Goal: Task Accomplishment & Management: Complete application form

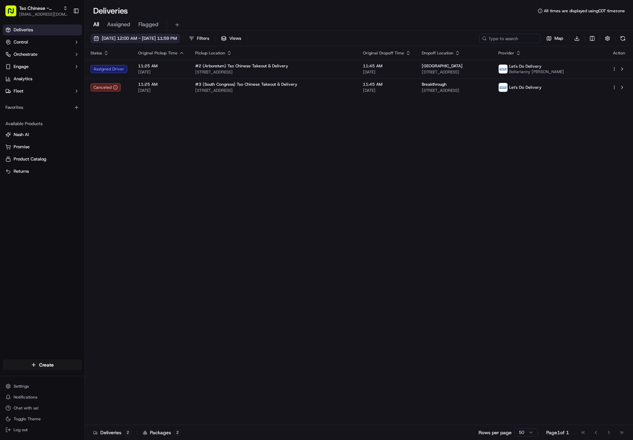
click at [128, 39] on span "[DATE] 12:00 AM - [DATE] 11:59 PM" at bounding box center [139, 38] width 75 height 6
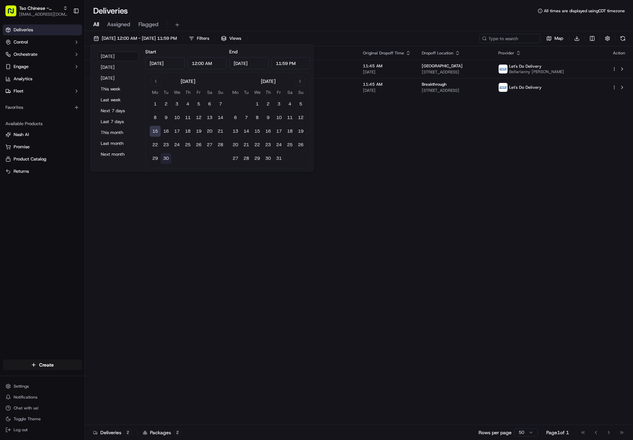
click at [166, 157] on button "30" at bounding box center [166, 158] width 11 height 11
type input "[DATE]"
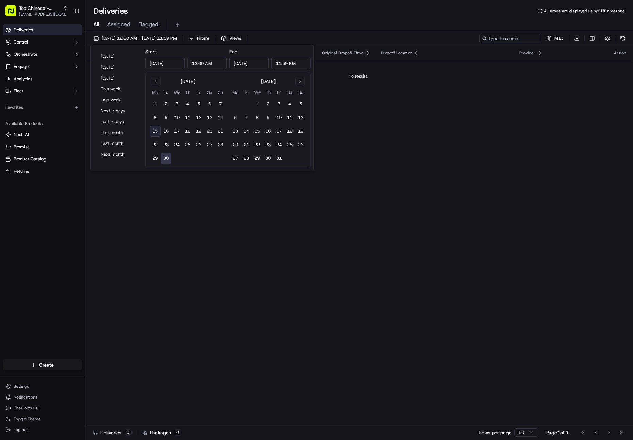
click at [155, 130] on button "15" at bounding box center [155, 131] width 11 height 11
type input "[DATE]"
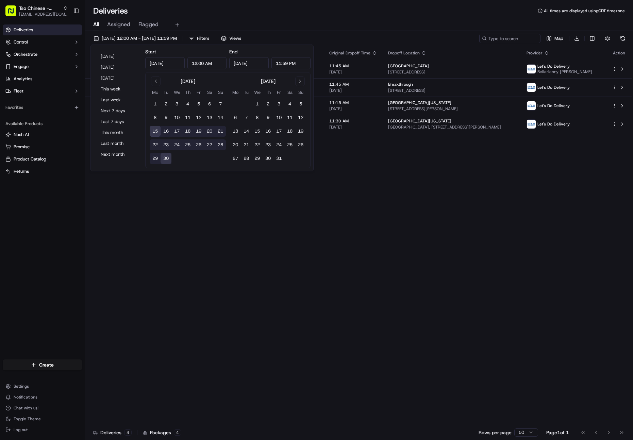
click at [358, 189] on div "Status Original Pickup Time Pickup Location Original Dropoff Time Dropoff Locat…" at bounding box center [358, 235] width 547 height 379
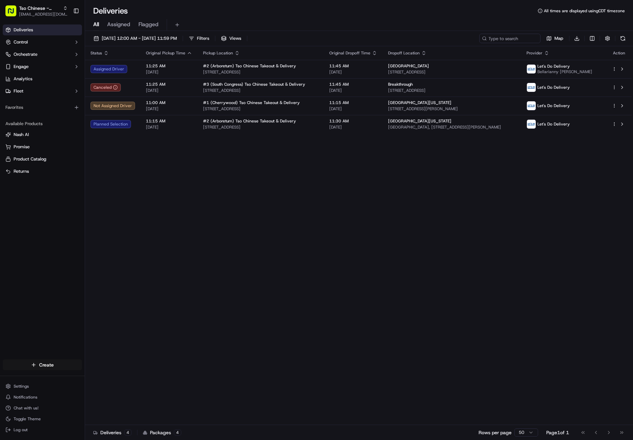
click at [44, 367] on html "Tso Chinese - Catering [EMAIL_ADDRESS][DOMAIN_NAME] Toggle Sidebar Deliveries C…" at bounding box center [316, 220] width 633 height 440
click at [109, 377] on link "Delivery" at bounding box center [123, 378] width 76 height 12
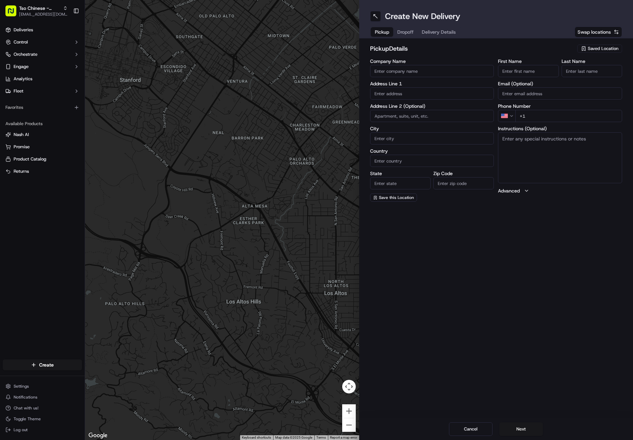
click at [601, 50] on span "Saved Location" at bounding box center [603, 49] width 31 height 6
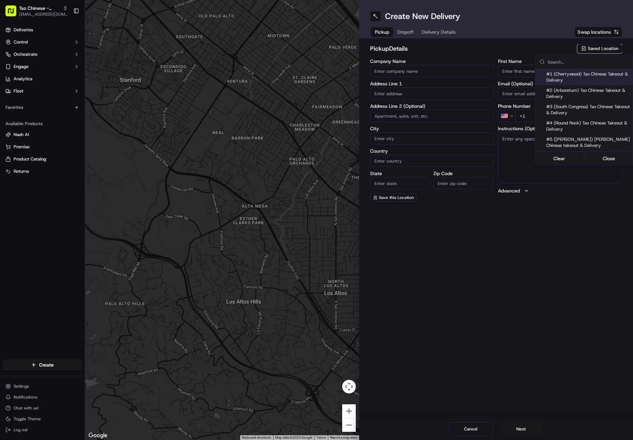
click at [585, 77] on span "#1 (Cherrywood) Tso Chinese Takeout & Delivery" at bounding box center [588, 77] width 84 height 12
type input "#1 (Cherrywood) Tso Chinese Takeout & Delivery"
type input "[STREET_ADDRESS]"
type input "Ste E-5"
type input "Austin"
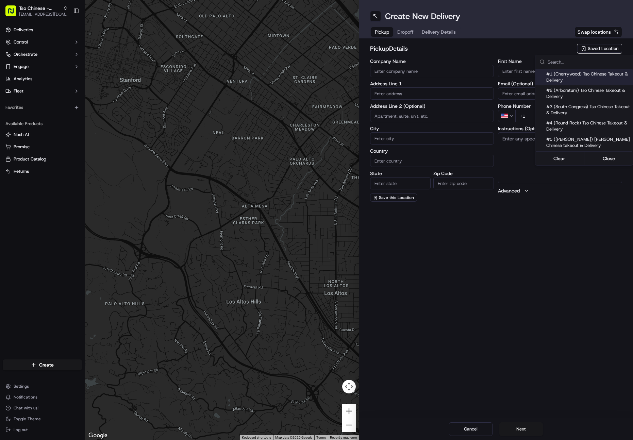
type input "US"
type input "[GEOGRAPHIC_DATA]"
type input "78722"
type input "[PHONE_NUMBER]"
type textarea "Please make sure you're given an invoice for customers and catering labels when…"
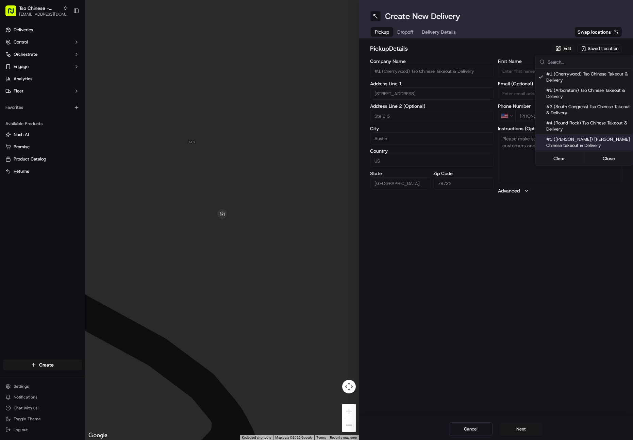
click at [544, 232] on html "Tso Chinese - Catering [EMAIL_ADDRESS][DOMAIN_NAME] Toggle Sidebar Deliveries C…" at bounding box center [316, 220] width 633 height 440
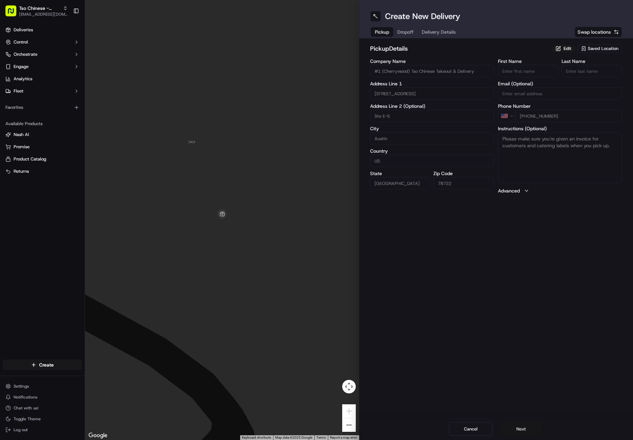
click at [527, 429] on button "Next" at bounding box center [521, 430] width 44 height 14
click at [422, 64] on div "Company Name" at bounding box center [432, 68] width 124 height 18
click at [421, 67] on input "Company Name" at bounding box center [432, 71] width 124 height 12
type input "[GEOGRAPHIC_DATA][US_STATE]"
paste input "[STREET_ADDRESS][PERSON_NAME]"
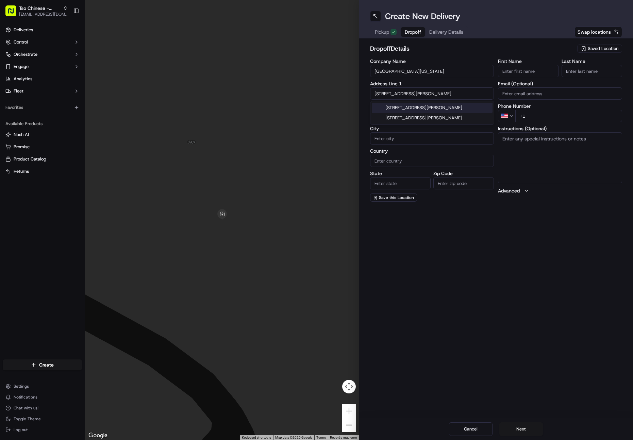
click at [462, 107] on div "[STREET_ADDRESS][PERSON_NAME]" at bounding box center [432, 108] width 121 height 10
type input "[STREET_ADDRESS][PERSON_NAME]"
type input "Austin"
type input "[GEOGRAPHIC_DATA]"
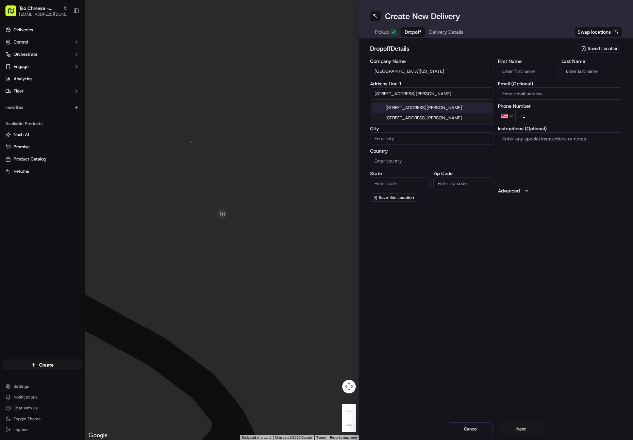
type input "78705"
type input "[STREET_ADDRESS][PERSON_NAME]"
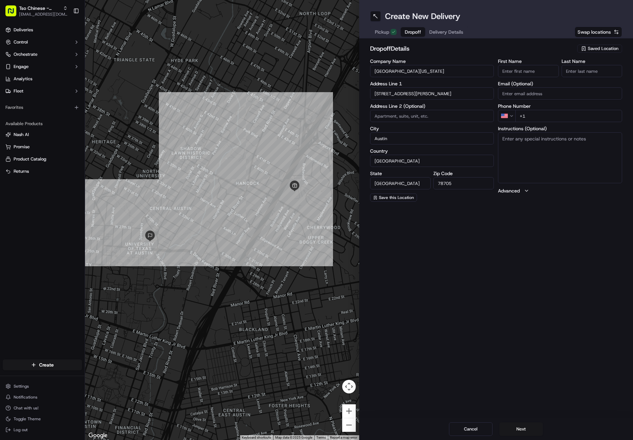
paste input "oom 5.222"
click at [486, 256] on div "Create New Delivery Pickup Dropoff Delivery Details Swap locations dropoff Deta…" at bounding box center [496, 220] width 274 height 440
click at [374, 115] on input "oom 5.222" at bounding box center [432, 116] width 124 height 12
type input "Room 5.222"
click at [460, 234] on div "Create New Delivery Pickup Dropoff Delivery Details Swap locations dropoff Deta…" at bounding box center [496, 220] width 274 height 440
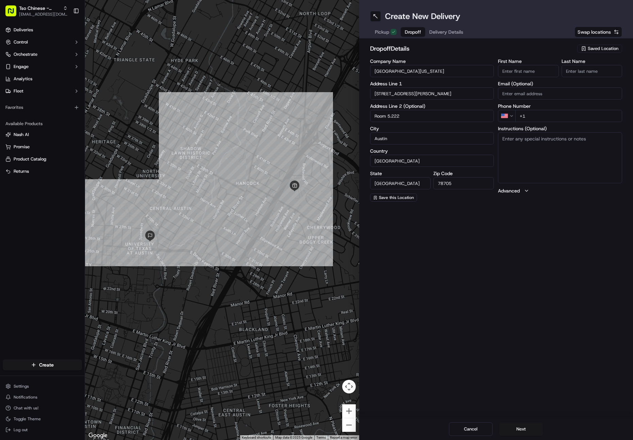
click at [455, 185] on input "78705" at bounding box center [463, 183] width 61 height 12
type input "78712"
click at [506, 221] on div "Create New Delivery Pickup Dropoff Delivery Details Swap locations dropoff Deta…" at bounding box center [496, 220] width 274 height 440
click at [537, 71] on input "First Name" at bounding box center [528, 71] width 61 height 12
type input "[PERSON_NAME]"
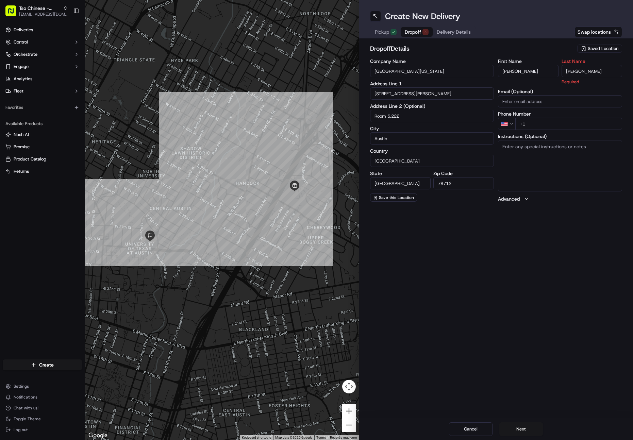
type input "[PERSON_NAME]"
click at [525, 118] on input "+1" at bounding box center [568, 124] width 107 height 12
click at [533, 96] on input "Email (Optional)" at bounding box center [560, 93] width 124 height 12
paste input "[EMAIL_ADDRESS][DOMAIN_NAME]"
type input "[EMAIL_ADDRESS][DOMAIN_NAME]"
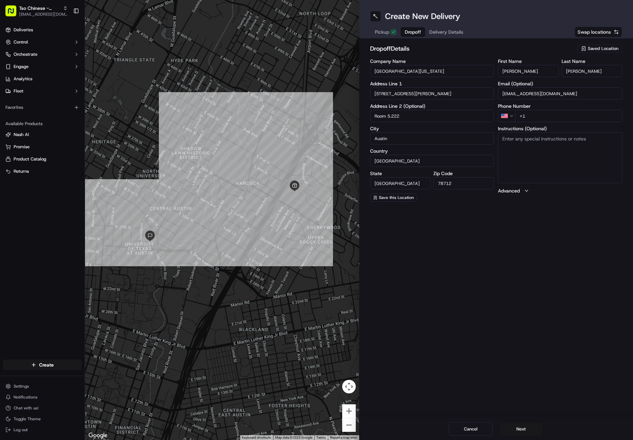
click at [536, 116] on input "+1" at bounding box center [568, 116] width 107 height 12
click at [532, 120] on input "+1" at bounding box center [568, 116] width 107 height 12
click at [532, 116] on input "+1" at bounding box center [568, 116] width 107 height 12
paste input "51 2232712"
click at [526, 116] on input "[PHONE_NUMBER]" at bounding box center [568, 116] width 107 height 12
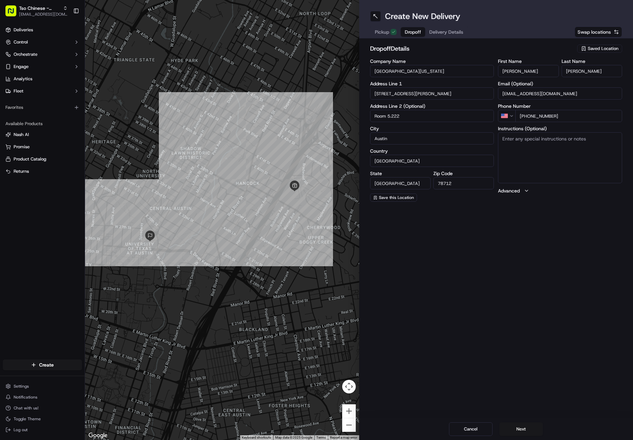
type input "[PHONE_NUMBER]"
click at [524, 145] on textarea "Instructions (Optional)" at bounding box center [560, 157] width 124 height 51
paste textarea "Park behind the building off of [GEOGRAPHIC_DATA] and 26 & a [GEOGRAPHIC_DATA].…"
type textarea "Park behind the building off of [GEOGRAPHIC_DATA] and 26 & a [GEOGRAPHIC_DATA].…"
click at [534, 212] on div "Create New Delivery Pickup Dropoff Delivery Details Swap locations dropoff Deta…" at bounding box center [496, 220] width 274 height 440
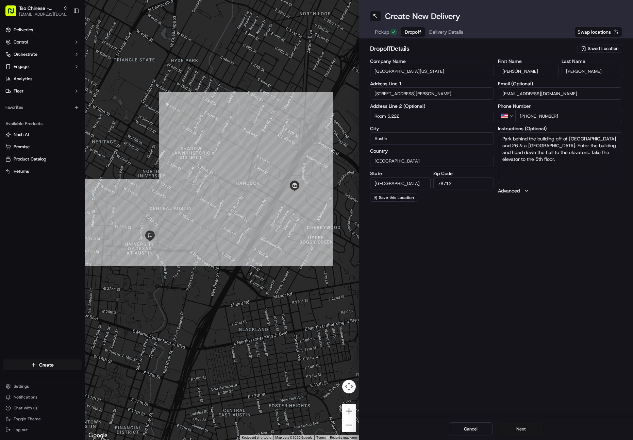
click at [517, 429] on button "Next" at bounding box center [521, 430] width 44 height 14
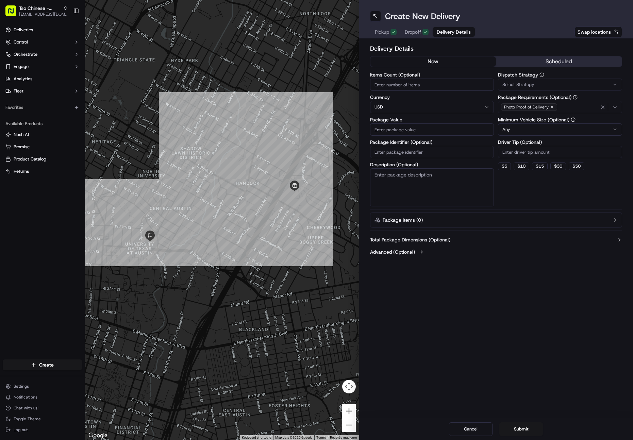
click at [537, 266] on div "Create New Delivery Pickup Dropoff Delivery Details Swap locations Delivery Det…" at bounding box center [496, 220] width 274 height 440
click at [421, 94] on div "Items Count (Optional) Currency USD Package Value Package Identifier (Optional)…" at bounding box center [432, 139] width 124 height 134
click at [417, 84] on input "Items Count (Optional)" at bounding box center [432, 85] width 124 height 12
click at [401, 104] on html "Tso Chinese - Catering [EMAIL_ADDRESS][DOMAIN_NAME] Toggle Sidebar Deliveries C…" at bounding box center [316, 220] width 633 height 440
click at [527, 262] on html "Tso Chinese - Catering [EMAIL_ADDRESS][DOMAIN_NAME] Toggle Sidebar Deliveries C…" at bounding box center [316, 220] width 633 height 440
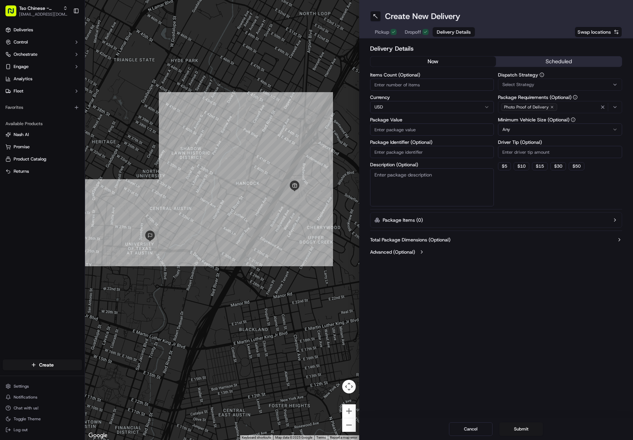
click at [427, 133] on input "Package Value" at bounding box center [432, 129] width 124 height 12
type input "270.00"
click at [228, 364] on div at bounding box center [222, 220] width 274 height 440
click at [406, 155] on input "Package Identifier (Optional)" at bounding box center [432, 152] width 124 height 12
paste input "18322743"
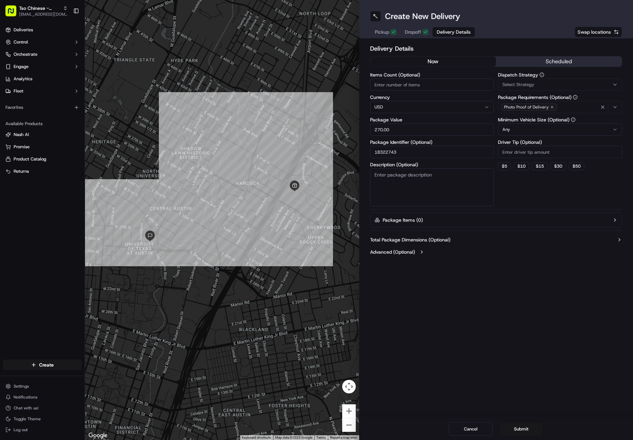
type input "18322743"
click at [499, 265] on div "Create New Delivery Pickup Dropoff Delivery Details Swap locations Delivery Det…" at bounding box center [496, 220] width 274 height 440
click at [539, 82] on div "Select Strategy" at bounding box center [560, 85] width 121 height 6
click at [530, 135] on div "Catering" at bounding box center [546, 132] width 97 height 10
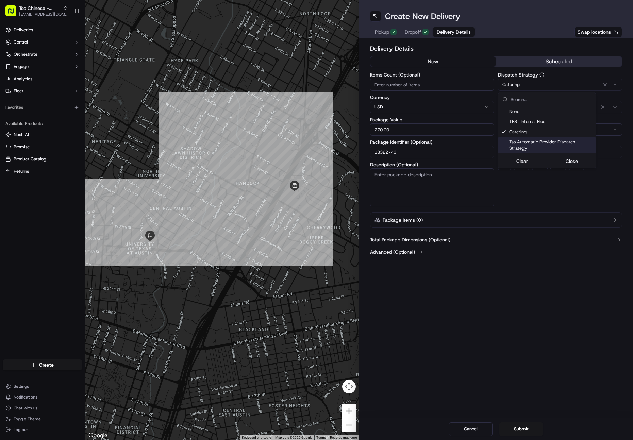
click at [544, 57] on html "Tso Chinese - Catering [EMAIL_ADDRESS][DOMAIN_NAME] Toggle Sidebar Deliveries C…" at bounding box center [316, 220] width 633 height 440
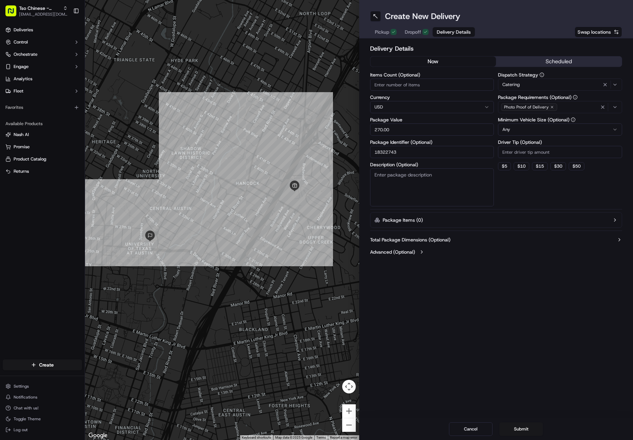
click at [541, 60] on button "scheduled" at bounding box center [559, 61] width 126 height 10
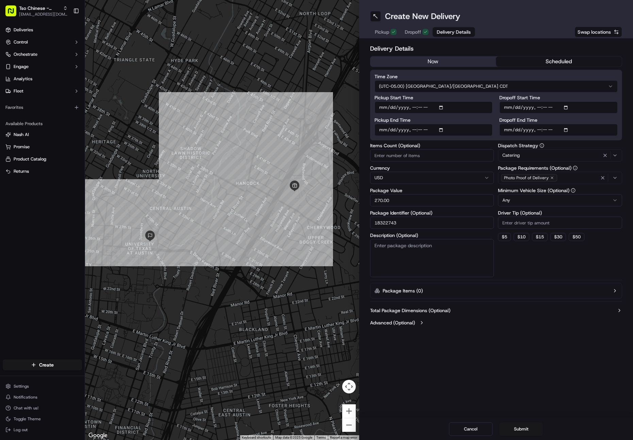
click at [441, 110] on input "Pickup Start Time" at bounding box center [434, 107] width 118 height 12
type input "[DATE]T11:15"
click at [522, 324] on button "Advanced (Optional)" at bounding box center [496, 322] width 252 height 7
click at [565, 131] on input "Dropoff End Time" at bounding box center [558, 130] width 118 height 12
click at [569, 131] on input "Dropoff End Time" at bounding box center [558, 130] width 118 height 12
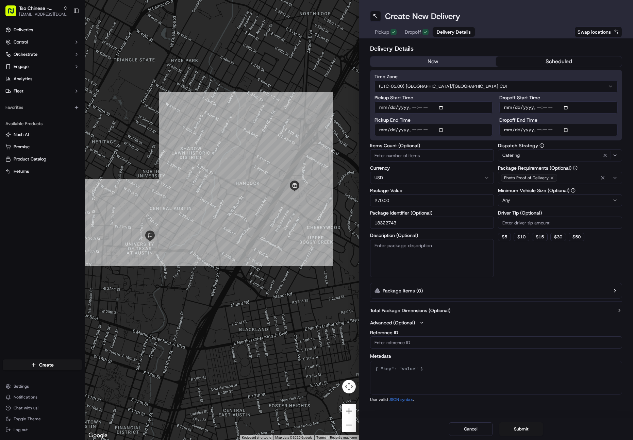
type input "[DATE]T11:30"
click at [601, 265] on div "Dispatch Strategy Catering Package Requirements (Optional) Photo Proof of Deliv…" at bounding box center [560, 210] width 124 height 134
click at [520, 202] on html "Tso Chinese - Catering [EMAIL_ADDRESS][DOMAIN_NAME] Toggle Sidebar Deliveries C…" at bounding box center [316, 220] width 633 height 440
click at [409, 255] on textarea "Description (Optional)" at bounding box center [432, 258] width 124 height 38
click at [517, 430] on button "Submit" at bounding box center [521, 430] width 44 height 14
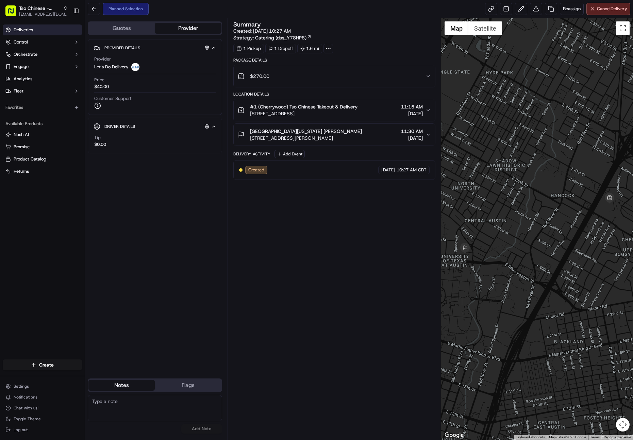
click at [47, 32] on link "Deliveries" at bounding box center [42, 29] width 79 height 11
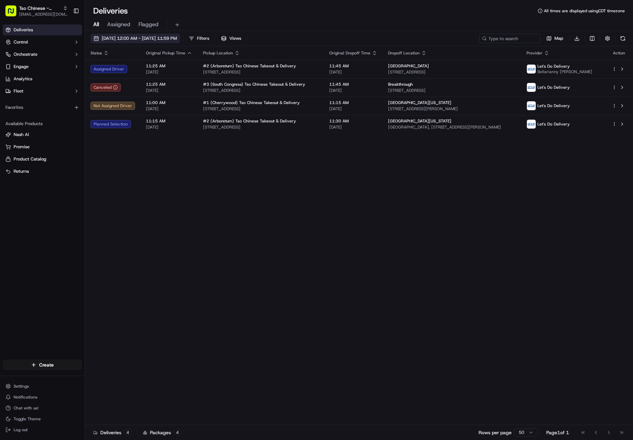
click at [127, 37] on span "[DATE] 12:00 AM - [DATE] 11:59 PM" at bounding box center [139, 38] width 75 height 6
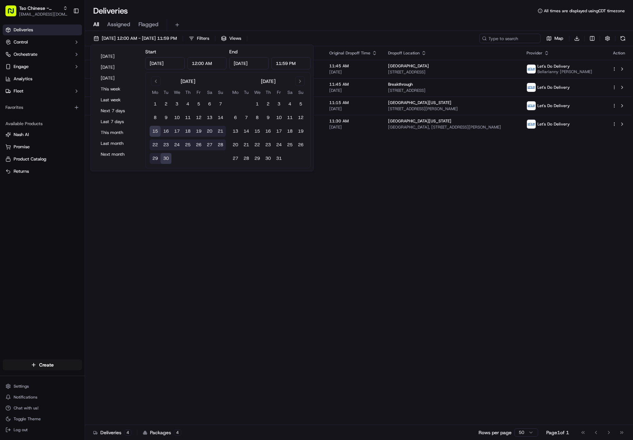
click at [177, 145] on button "24" at bounding box center [176, 144] width 11 height 11
type input "[DATE]"
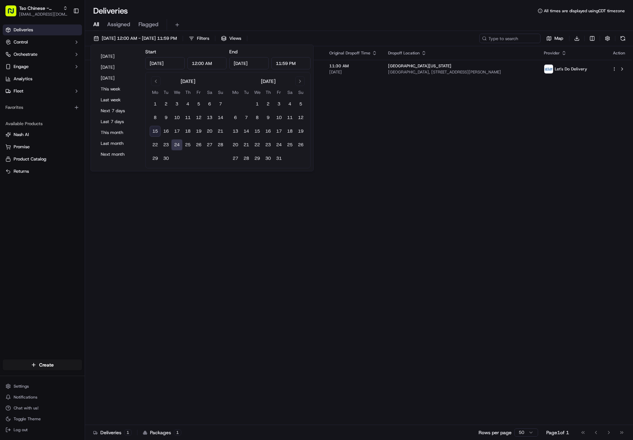
click at [254, 217] on div "Status Original Pickup Time Pickup Location Original Dropoff Time Dropoff Locat…" at bounding box center [358, 235] width 547 height 379
